Goal: Navigation & Orientation: Find specific page/section

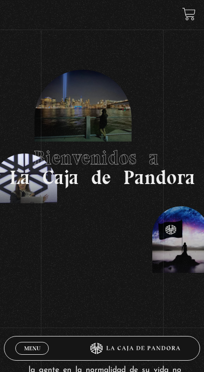
click at [29, 350] on span "Menu" at bounding box center [32, 349] width 16 height 6
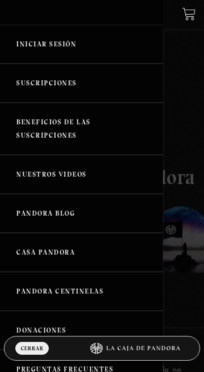
click at [54, 47] on link "Iniciar Sesión" at bounding box center [81, 44] width 163 height 39
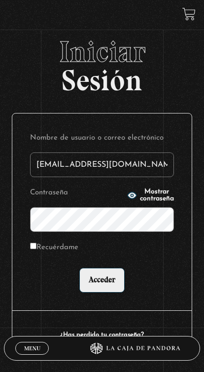
type input "oscarette24@gmail.com"
click at [102, 287] on input "Acceder" at bounding box center [102, 280] width 45 height 25
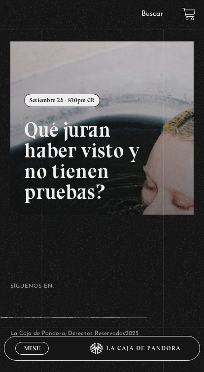
scroll to position [274, 0]
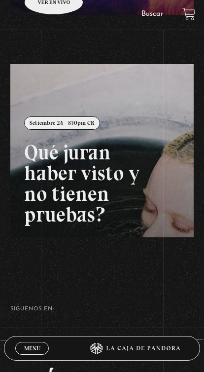
click at [66, 191] on link at bounding box center [112, 250] width 204 height 372
